Goal: Task Accomplishment & Management: Use online tool/utility

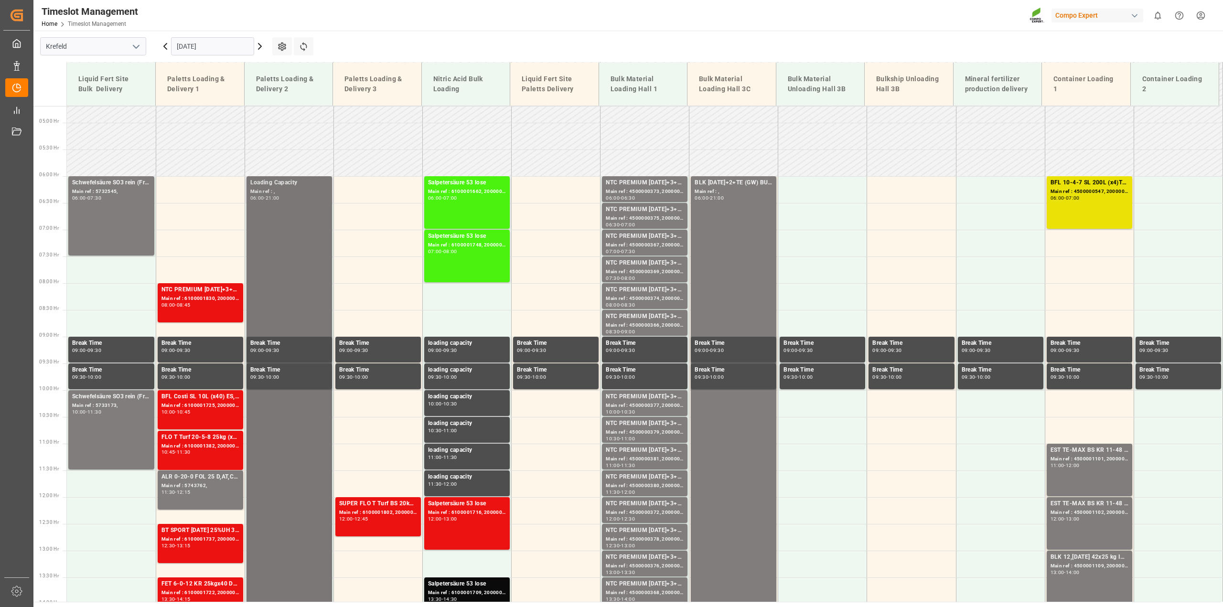
scroll to position [246, 0]
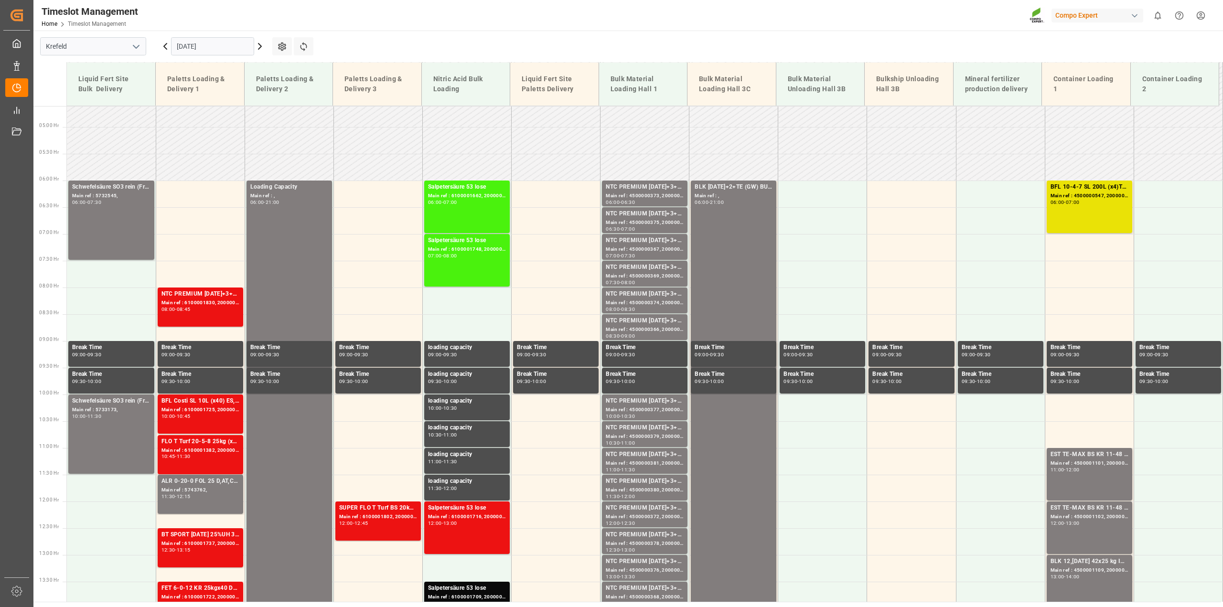
click at [257, 45] on icon at bounding box center [259, 46] width 11 height 11
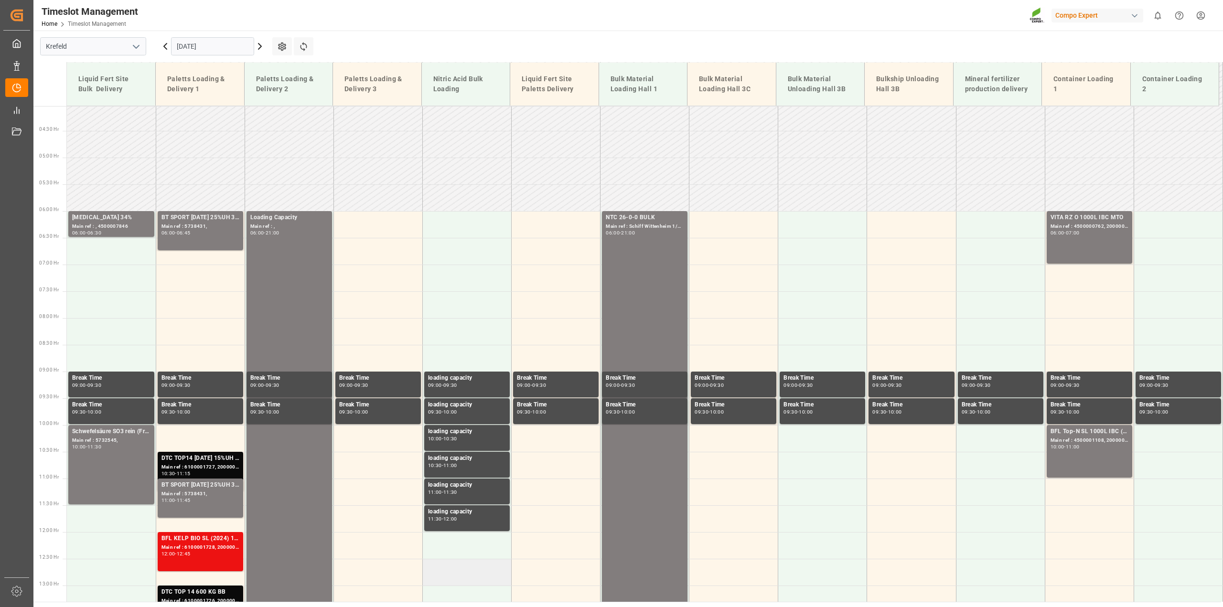
scroll to position [215, 0]
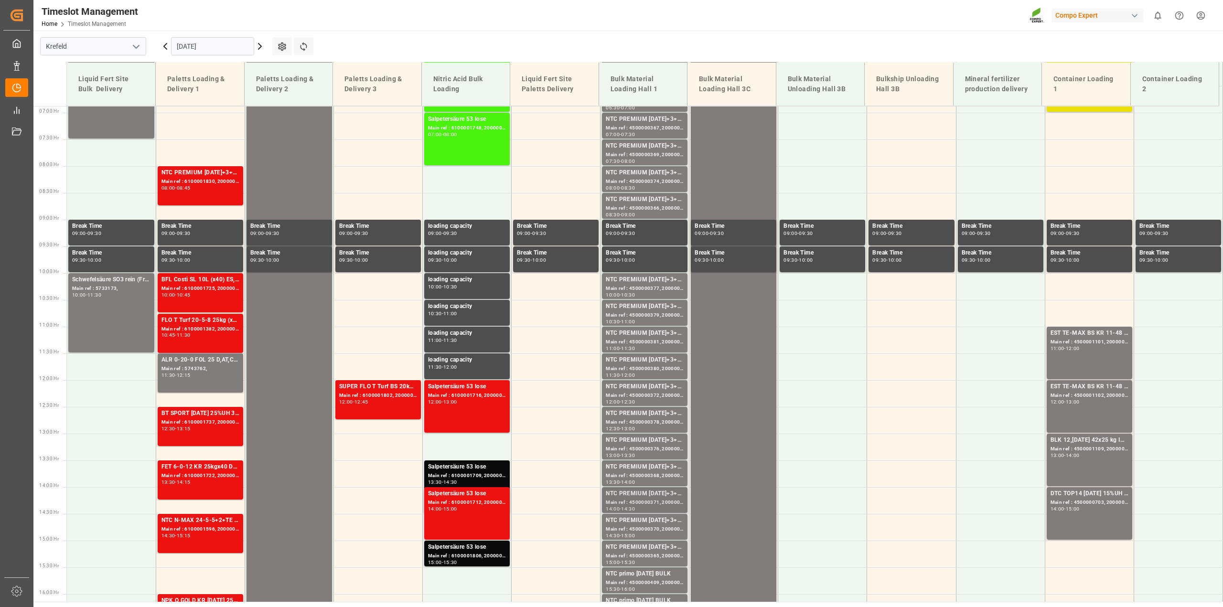
scroll to position [390, 0]
